Goal: Task Accomplishment & Management: Complete application form

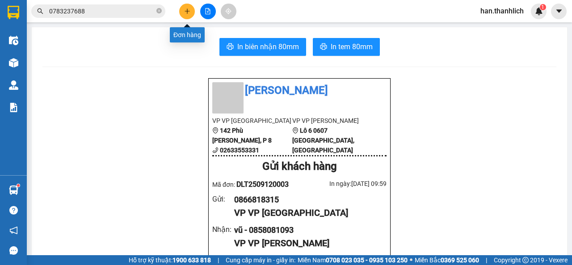
click at [187, 15] on button at bounding box center [187, 12] width 16 height 16
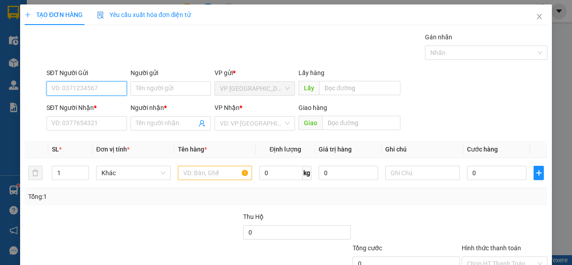
click at [80, 92] on input "SĐT Người Gửi" at bounding box center [86, 88] width 80 height 14
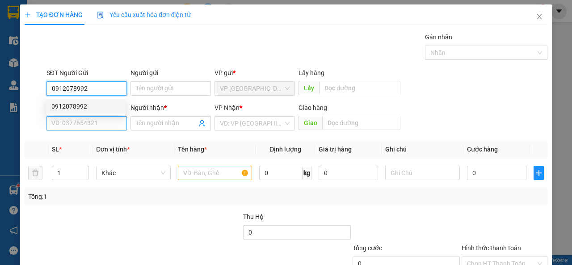
type input "0912078992"
click at [64, 126] on input "SĐT Người Nhận *" at bounding box center [86, 123] width 80 height 14
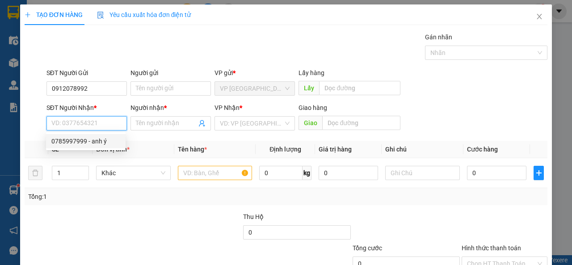
drag, startPoint x: 65, startPoint y: 139, endPoint x: 163, endPoint y: 153, distance: 98.8
click at [66, 140] on div "0785997999 - anh ý" at bounding box center [85, 141] width 69 height 10
type input "0785997999"
type input "anh ý"
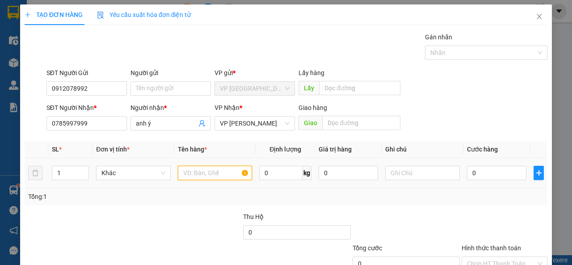
click at [187, 171] on input "text" at bounding box center [215, 173] width 75 height 14
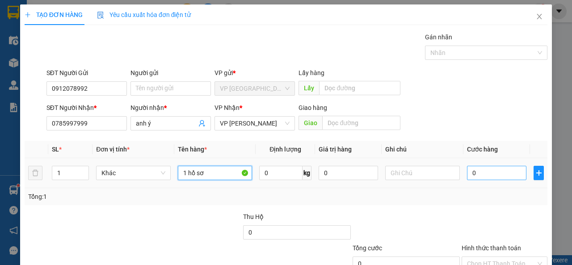
type input "1 hồ sơ"
click at [508, 178] on input "0" at bounding box center [496, 173] width 59 height 14
type input "3"
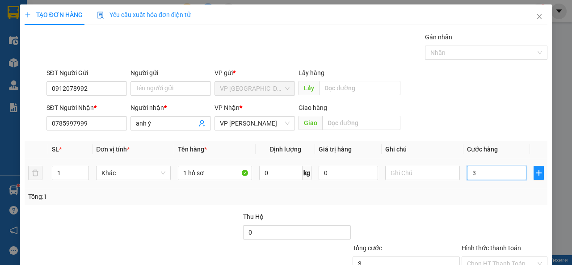
type input "30"
type input "300"
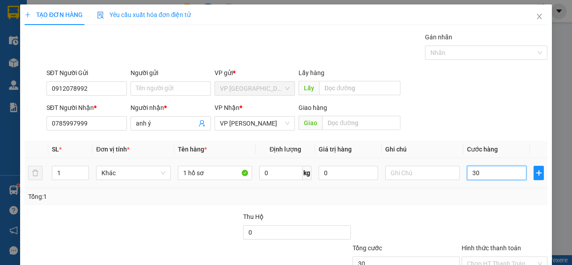
type input "300"
type input "3.000"
type input "30.000"
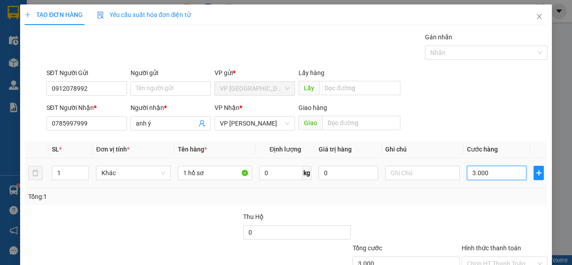
type input "30.000"
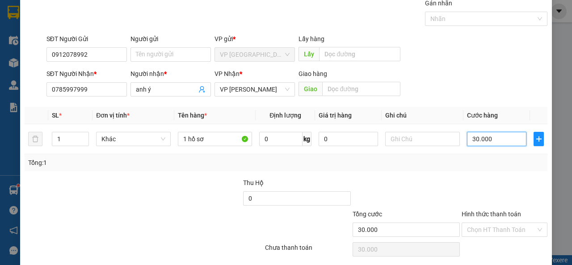
scroll to position [66, 0]
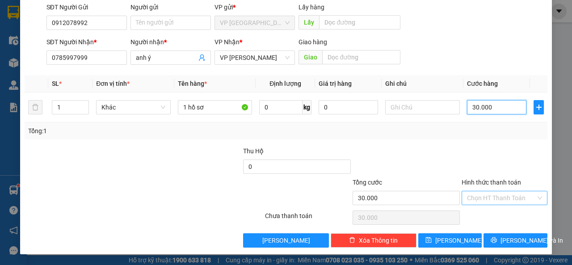
type input "30.000"
click at [503, 198] on input "Hình thức thanh toán" at bounding box center [501, 197] width 69 height 13
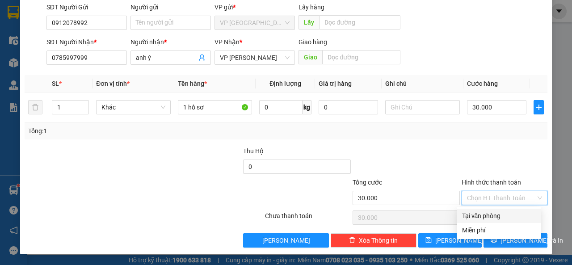
click at [498, 214] on div "Tại văn phòng" at bounding box center [499, 216] width 74 height 10
type input "0"
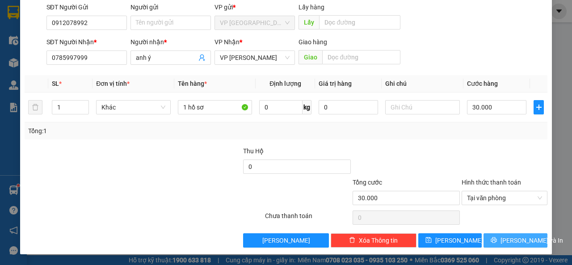
drag, startPoint x: 514, startPoint y: 243, endPoint x: 510, endPoint y: 233, distance: 10.4
click at [513, 243] on span "[PERSON_NAME] và In" at bounding box center [531, 240] width 63 height 10
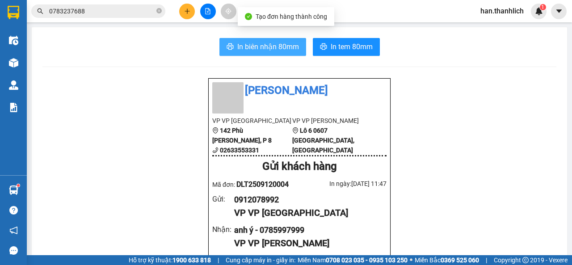
click at [235, 38] on button "In biên nhận 80mm" at bounding box center [262, 47] width 87 height 18
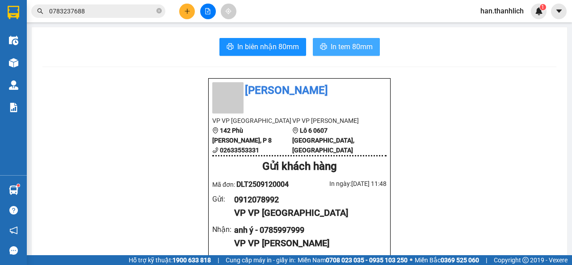
click at [347, 44] on span "In tem 80mm" at bounding box center [352, 46] width 42 height 11
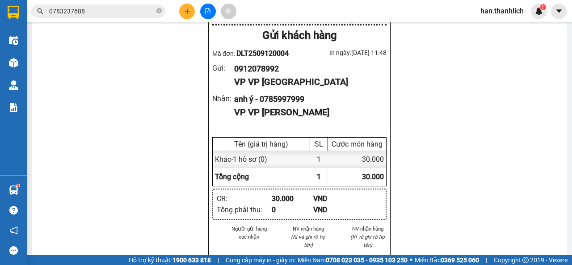
scroll to position [134, 0]
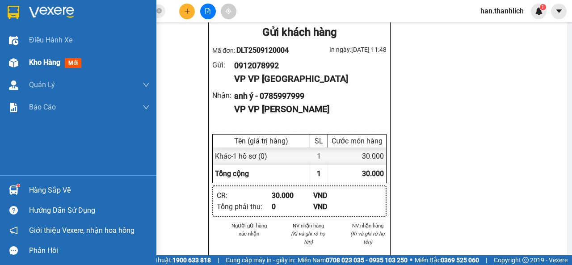
click at [8, 59] on div at bounding box center [14, 63] width 16 height 16
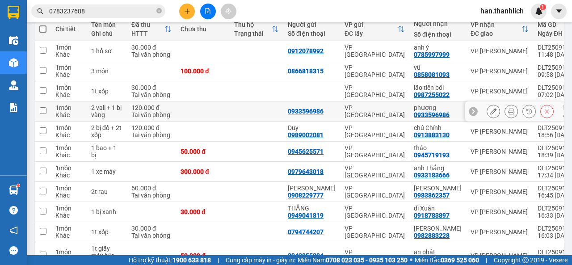
scroll to position [163, 0]
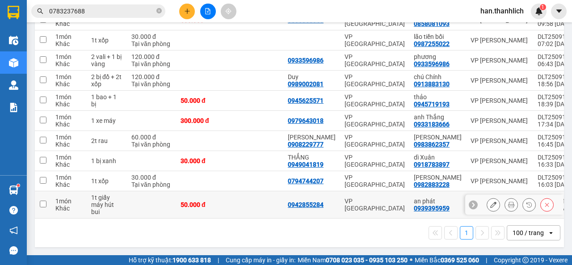
drag, startPoint x: 384, startPoint y: 209, endPoint x: 383, endPoint y: 200, distance: 9.0
click at [383, 208] on td "VP [GEOGRAPHIC_DATA]" at bounding box center [374, 204] width 69 height 27
checkbox input "true"
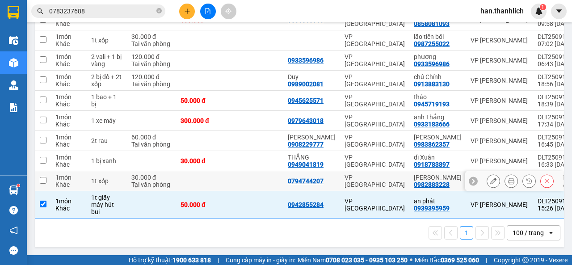
click at [376, 177] on div "VP [GEOGRAPHIC_DATA]" at bounding box center [375, 181] width 60 height 14
checkbox input "true"
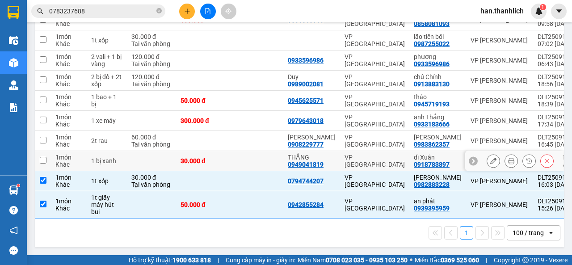
click at [377, 154] on div "VP [GEOGRAPHIC_DATA]" at bounding box center [375, 161] width 60 height 14
checkbox input "true"
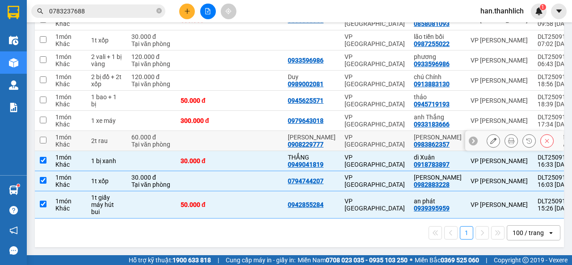
click at [380, 136] on div "VP [GEOGRAPHIC_DATA]" at bounding box center [375, 141] width 60 height 14
checkbox input "true"
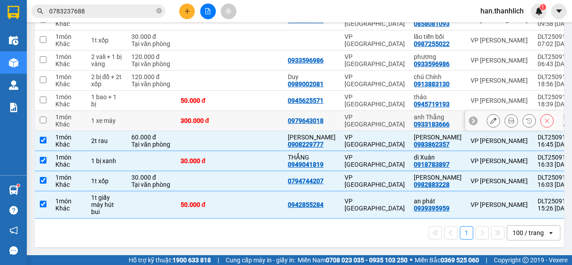
click at [380, 119] on div "VP [GEOGRAPHIC_DATA]" at bounding box center [375, 121] width 60 height 14
checkbox input "true"
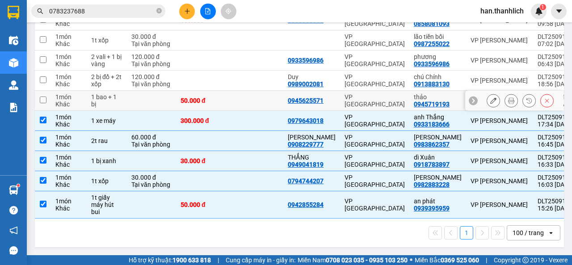
click at [375, 101] on td "VP [GEOGRAPHIC_DATA]" at bounding box center [374, 101] width 69 height 20
checkbox input "true"
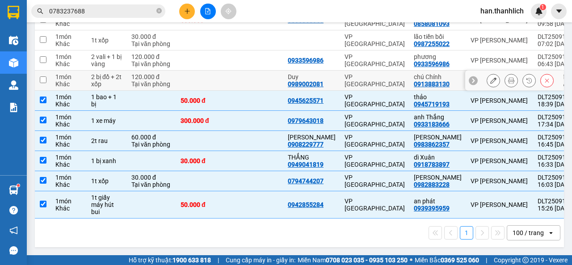
click at [378, 84] on td "VP [GEOGRAPHIC_DATA]" at bounding box center [374, 81] width 69 height 20
checkbox input "true"
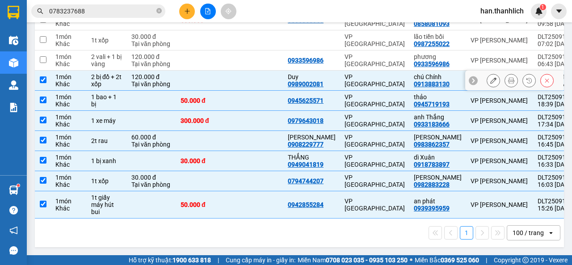
scroll to position [118, 0]
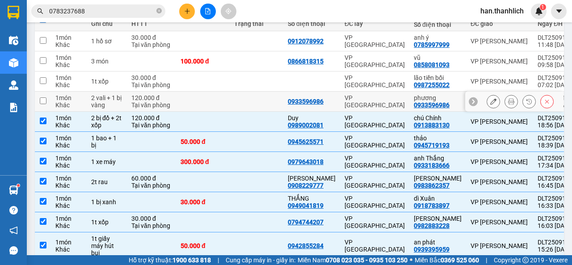
click at [362, 99] on div "VP [GEOGRAPHIC_DATA]" at bounding box center [375, 101] width 60 height 14
checkbox input "true"
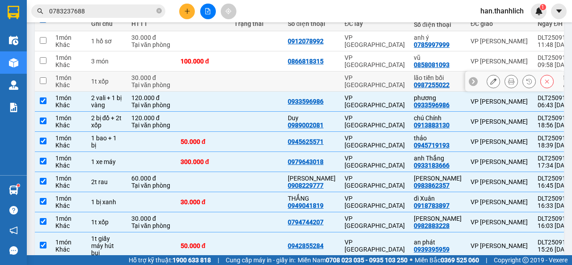
click at [375, 82] on div "VP [GEOGRAPHIC_DATA]" at bounding box center [375, 81] width 60 height 14
checkbox input "true"
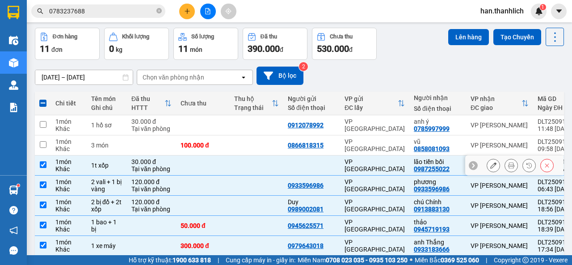
scroll to position [29, 0]
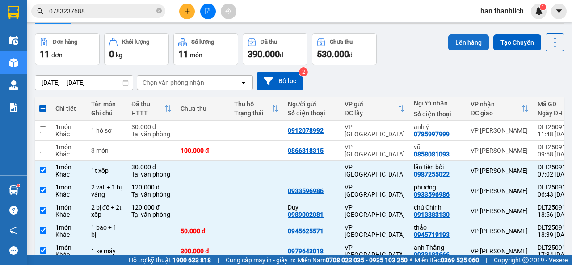
click at [449, 40] on button "Lên hàng" at bounding box center [468, 42] width 41 height 16
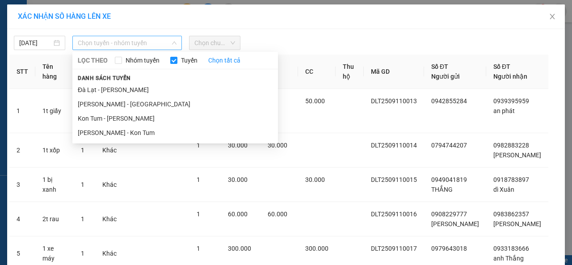
click at [97, 45] on span "Chọn tuyến - nhóm tuyến" at bounding box center [127, 42] width 99 height 13
drag, startPoint x: 85, startPoint y: 88, endPoint x: 89, endPoint y: 84, distance: 5.4
click at [86, 88] on li "Đà Lạt - [PERSON_NAME]" at bounding box center [175, 90] width 206 height 14
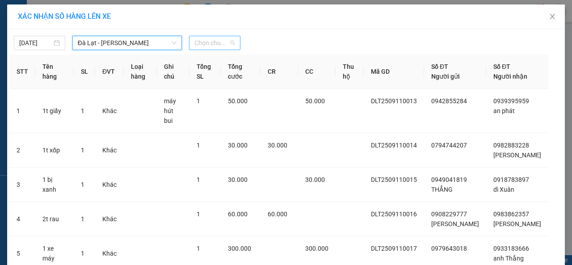
click at [217, 38] on span "Chọn chuyến" at bounding box center [214, 42] width 41 height 13
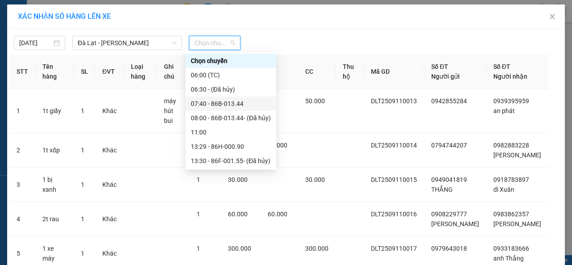
click at [213, 102] on div "07:40 - 86B-013.44" at bounding box center [231, 104] width 80 height 10
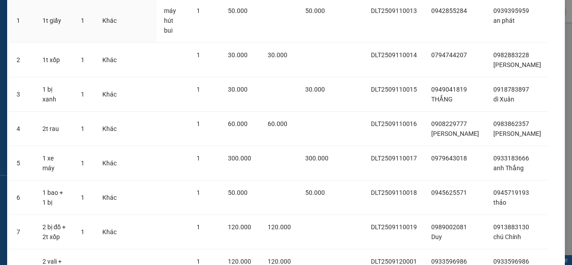
scroll to position [214, 0]
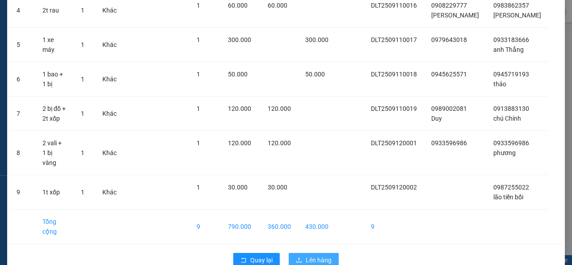
click at [316, 253] on button "Lên hàng" at bounding box center [314, 260] width 50 height 14
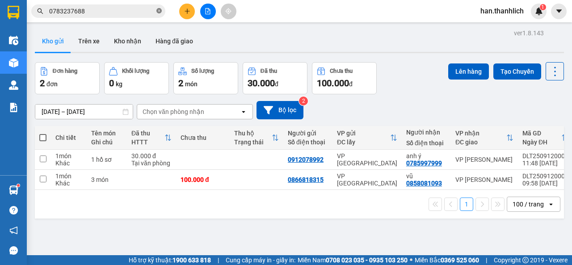
click at [158, 10] on icon "close-circle" at bounding box center [158, 10] width 5 height 5
click at [189, 12] on icon "plus" at bounding box center [187, 11] width 6 height 6
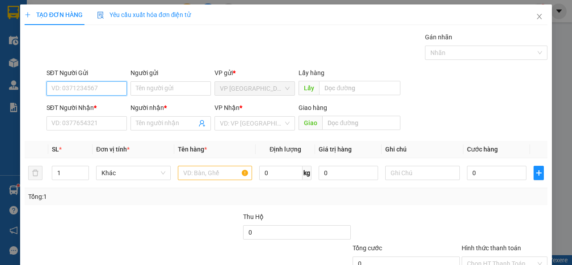
click at [86, 84] on input "SĐT Người Gửi" at bounding box center [86, 88] width 80 height 14
type input "0378005724"
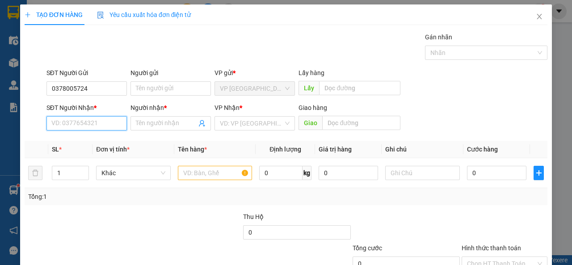
click at [67, 123] on input "SĐT Người Nhận *" at bounding box center [86, 123] width 80 height 14
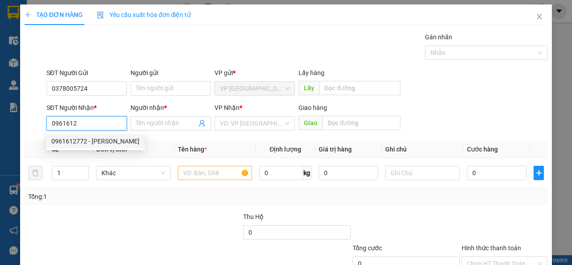
click at [76, 141] on div "0961612772 - [PERSON_NAME]" at bounding box center [95, 141] width 88 height 10
type input "0961612772"
type input "[PERSON_NAME]"
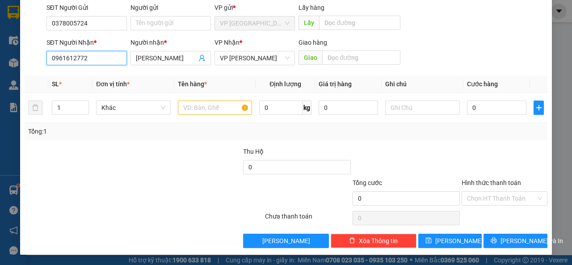
scroll to position [66, 0]
type input "0961612772"
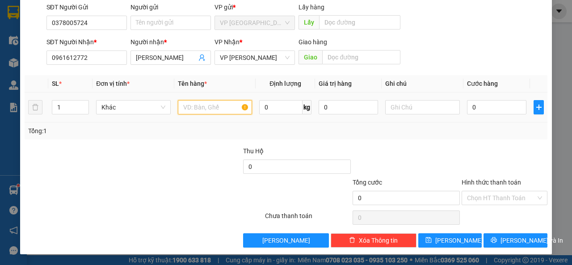
click at [208, 107] on input "text" at bounding box center [215, 107] width 75 height 14
type input "1t bông"
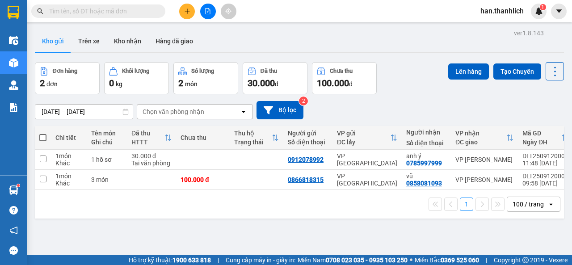
click at [188, 10] on icon "plus" at bounding box center [187, 11] width 6 height 6
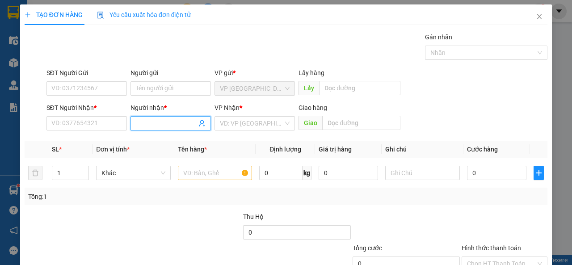
click at [144, 122] on input "Người nhận *" at bounding box center [166, 123] width 61 height 10
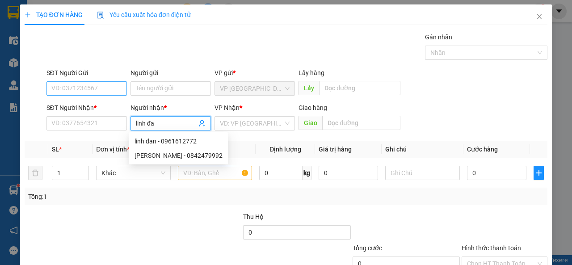
type input "linh đa"
click at [94, 81] on input "SĐT Người Gửi" at bounding box center [86, 88] width 80 height 14
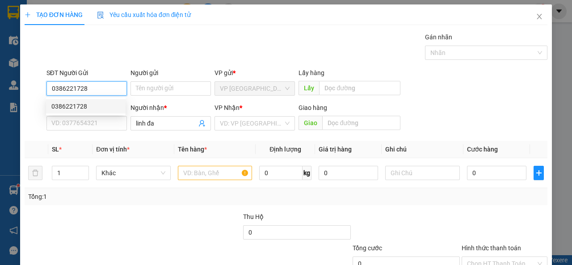
click at [104, 104] on div "0386221728" at bounding box center [85, 106] width 69 height 10
type input "0386221728"
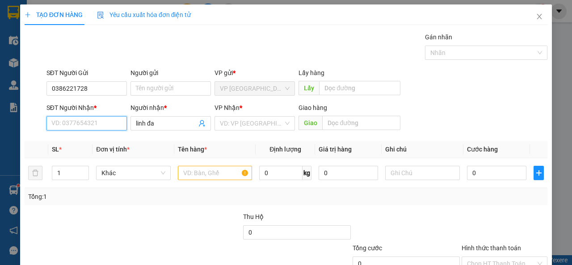
click at [104, 123] on input "SĐT Người Nhận *" at bounding box center [86, 123] width 80 height 14
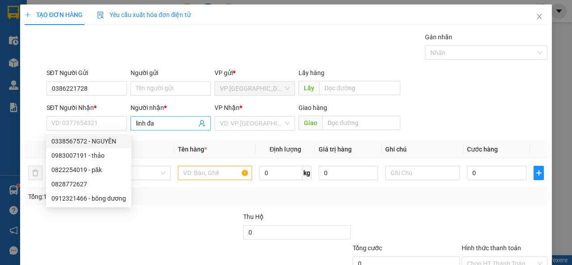
click at [160, 121] on input "linh đa" at bounding box center [166, 123] width 61 height 10
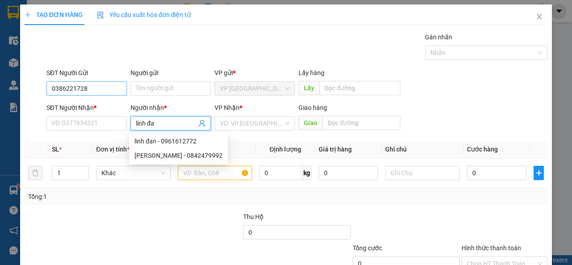
type input "[PERSON_NAME]"
click at [170, 138] on div "linh đan - 0961612772" at bounding box center [179, 141] width 88 height 10
type input "0961612772"
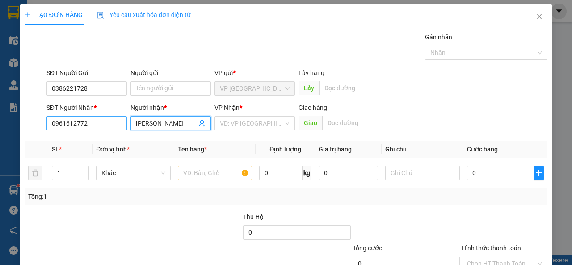
type input "[PERSON_NAME]"
click at [63, 127] on input "0961612772" at bounding box center [86, 123] width 80 height 14
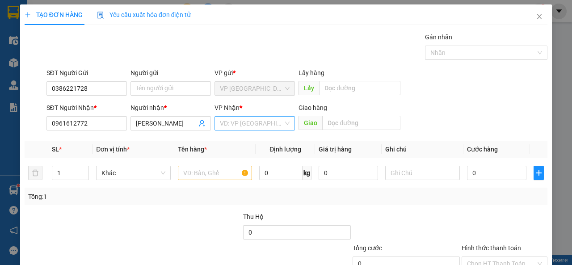
click at [266, 121] on input "search" at bounding box center [251, 123] width 63 height 13
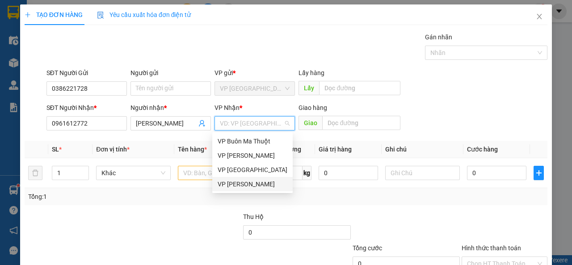
click at [258, 187] on div "VP [PERSON_NAME]" at bounding box center [253, 184] width 70 height 10
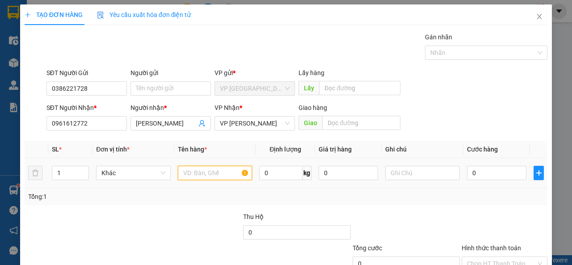
click at [182, 174] on input "text" at bounding box center [215, 173] width 75 height 14
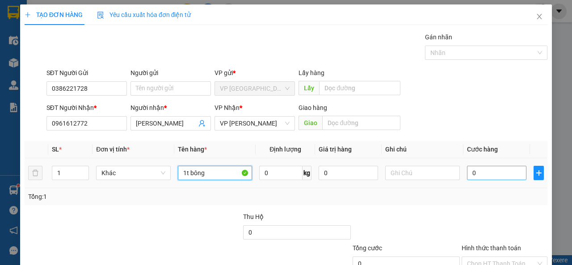
type input "1t bông"
click at [480, 177] on input "0" at bounding box center [496, 173] width 59 height 14
type input "7"
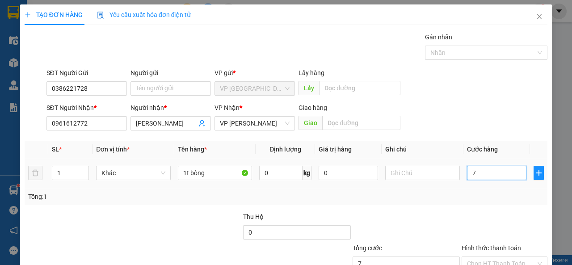
type input "70"
type input "700"
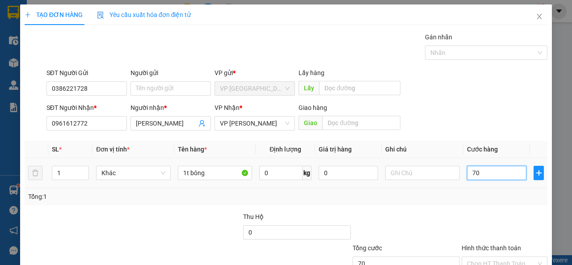
type input "700"
type input "7.000"
type input "70.000"
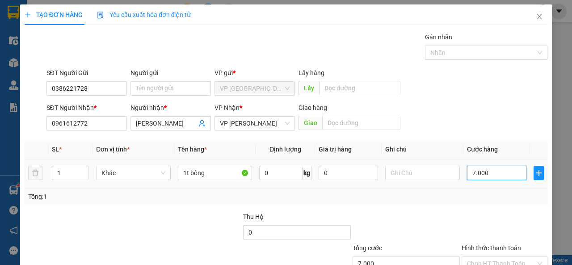
type input "70.000"
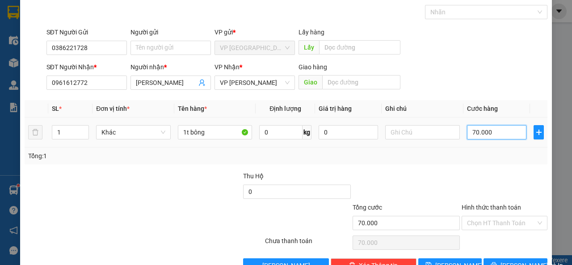
scroll to position [66, 0]
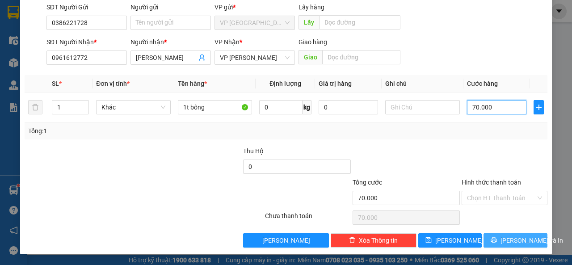
type input "70.000"
drag, startPoint x: 507, startPoint y: 237, endPoint x: 498, endPoint y: 226, distance: 14.0
click at [507, 236] on span "[PERSON_NAME] và In" at bounding box center [531, 240] width 63 height 10
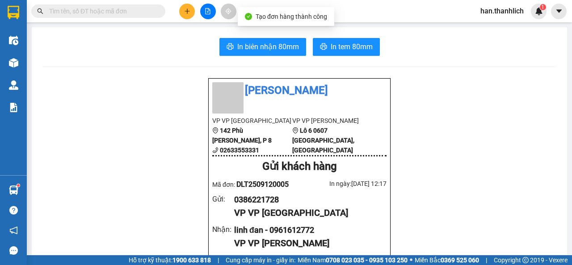
click at [272, 49] on span "In biên nhận 80mm" at bounding box center [268, 46] width 62 height 11
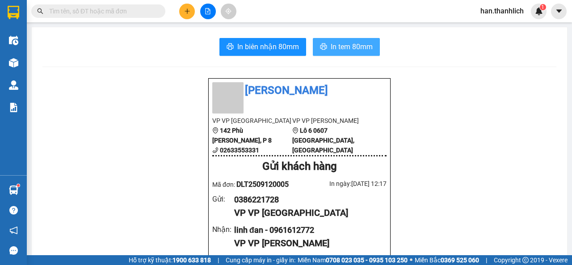
click at [336, 39] on button "In tem 80mm" at bounding box center [346, 47] width 67 height 18
click at [27, 182] on main "In biên nhận 80mm In tem 80mm Thanh Lịch VP VP Đà Lạt 142 Phù Đổng Thiên Vương,…" at bounding box center [286, 127] width 572 height 255
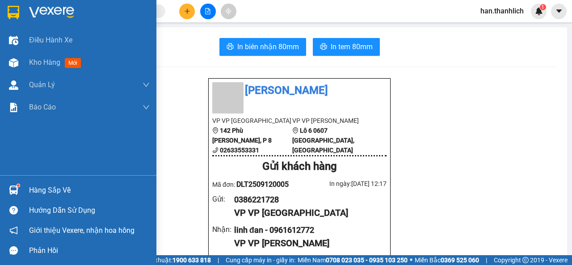
click at [24, 192] on div "Hàng sắp về" at bounding box center [78, 190] width 156 height 20
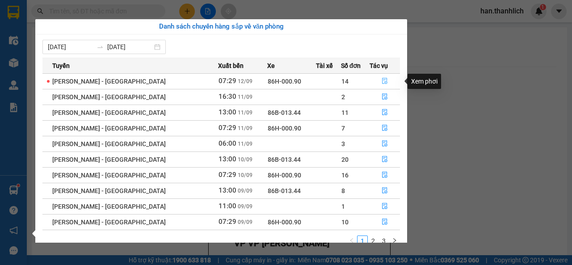
click at [382, 84] on icon "file-done" at bounding box center [385, 81] width 6 height 6
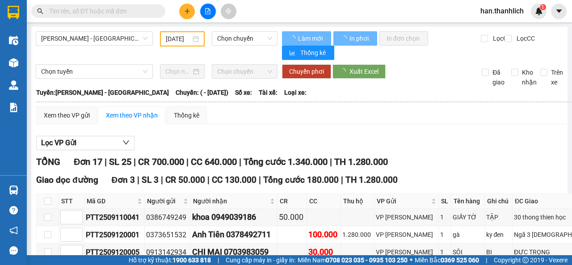
type input "[DATE]"
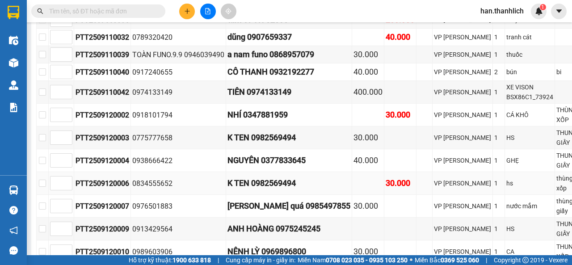
scroll to position [357, 0]
